Goal: Task Accomplishment & Management: Use online tool/utility

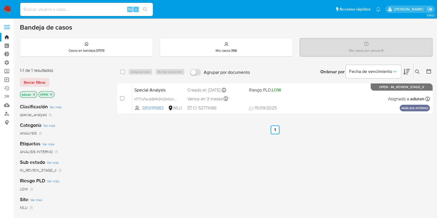
click at [6, 79] on link "Operaciones masivas" at bounding box center [33, 79] width 66 height 9
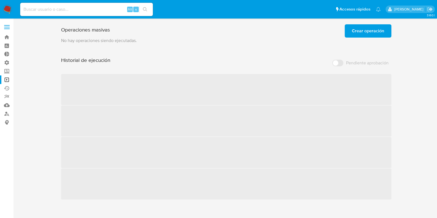
click at [362, 31] on span "Crear operación" at bounding box center [368, 31] width 32 height 12
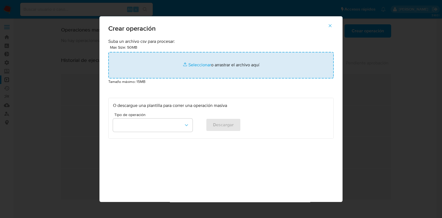
click at [208, 62] on input "file" at bounding box center [220, 65] width 225 height 27
click at [202, 68] on input "file" at bounding box center [220, 65] width 225 height 27
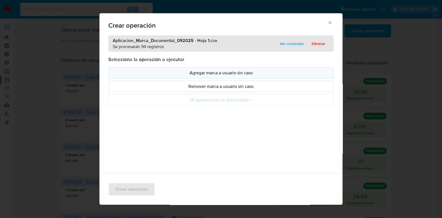
click at [256, 76] on p "Agregar marca a usuario sin caso" at bounding box center [221, 73] width 216 height 6
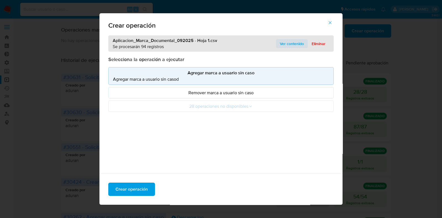
click at [289, 44] on span "Ver contenido" at bounding box center [292, 44] width 24 height 8
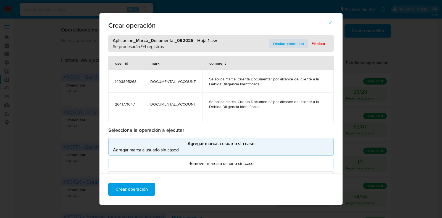
click at [289, 44] on span "Ocultar contenido" at bounding box center [288, 44] width 31 height 8
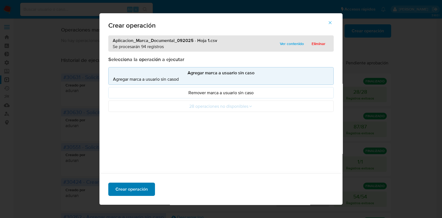
click at [130, 189] on span "Crear operación" at bounding box center [131, 189] width 32 height 12
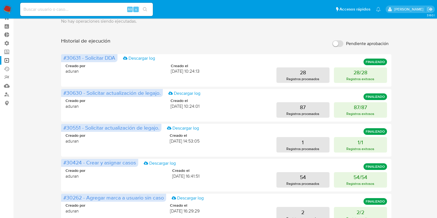
scroll to position [21, 0]
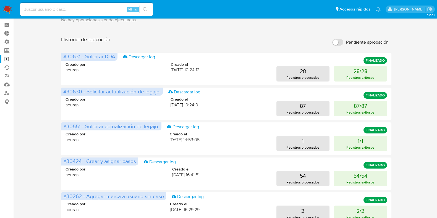
click at [5, 118] on aside "Bandeja Tablero Tablero Externo Administración Reglas Roles Usuarios Equipos Co…" at bounding box center [7, 209] width 14 height 461
click at [10, 77] on link "Reportes" at bounding box center [33, 76] width 66 height 9
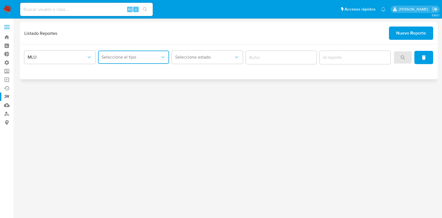
click at [125, 58] on span "Seleccione el tipo" at bounding box center [130, 57] width 59 height 6
click at [135, 72] on div "Circunstanciado" at bounding box center [131, 71] width 61 height 13
click at [402, 62] on span "search" at bounding box center [402, 57] width 4 height 12
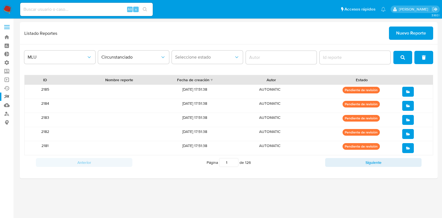
click at [10, 167] on aside "Bandeja Tablero Tablero Externo Administración Reglas Roles Usuarios Equipos Co…" at bounding box center [7, 109] width 14 height 218
click at [6, 77] on link "Operaciones masivas" at bounding box center [33, 79] width 66 height 9
